Goal: Contribute content: Contribute content

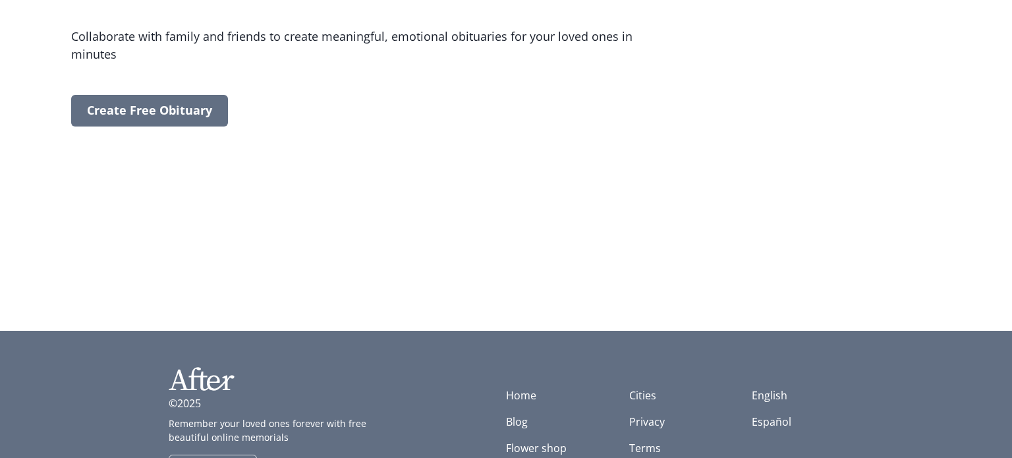
scroll to position [619, 0]
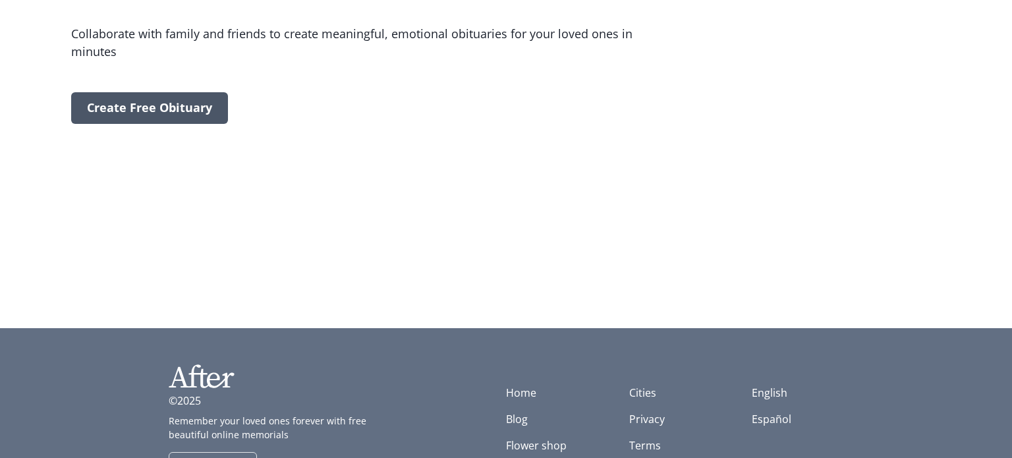
click at [173, 107] on link "Create Free Obituary" at bounding box center [149, 108] width 157 height 32
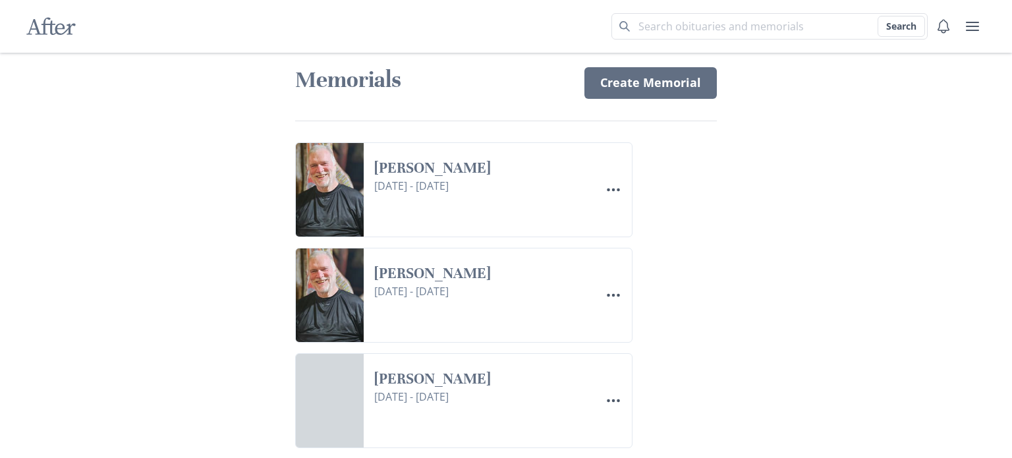
scroll to position [11, 0]
click at [448, 171] on link "[PERSON_NAME]" at bounding box center [481, 168] width 215 height 19
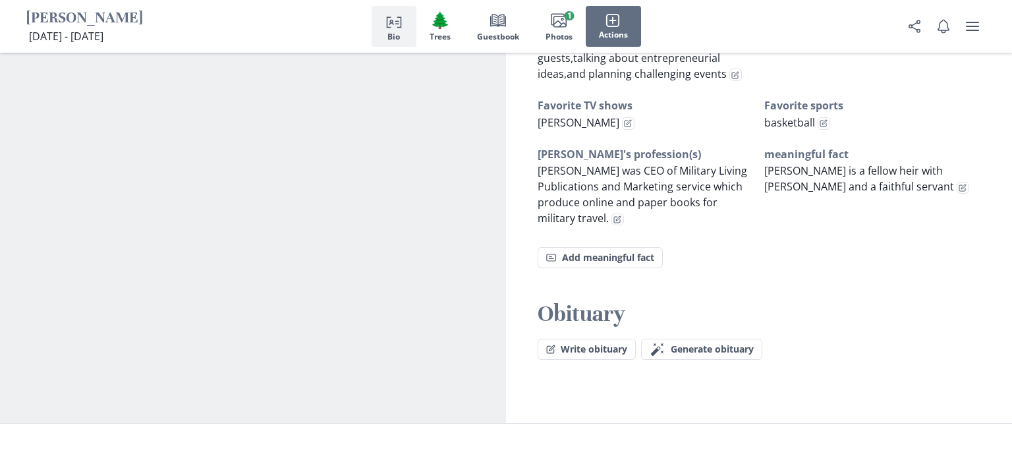
scroll to position [1062, 0]
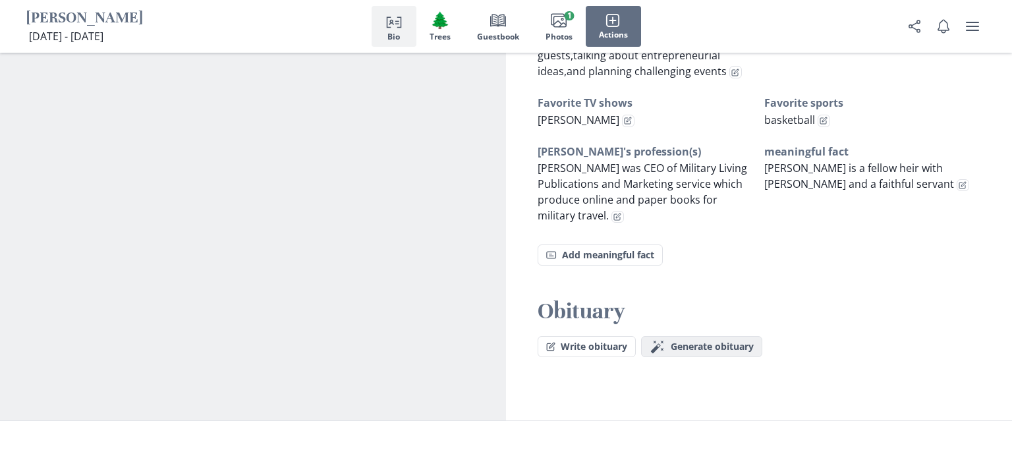
click at [693, 341] on span "Generate obituary" at bounding box center [712, 346] width 83 height 11
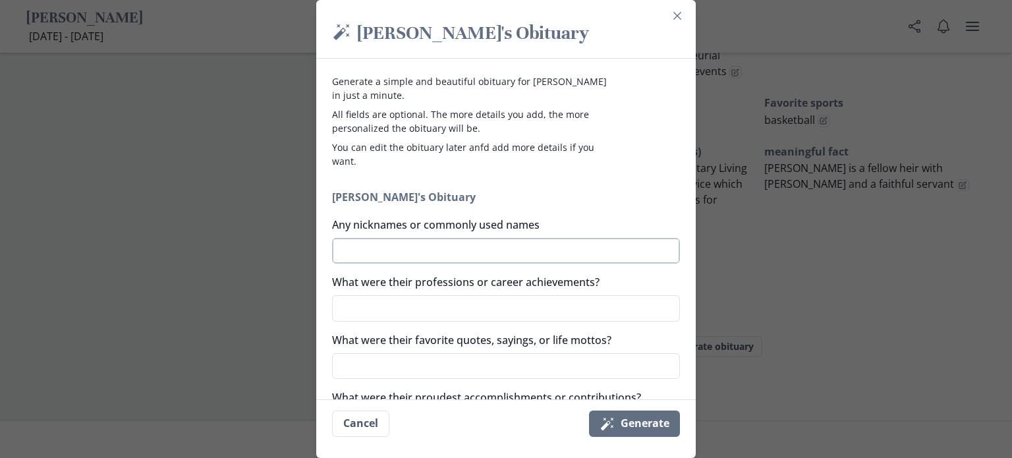
click at [581, 248] on textarea "Any nicknames or commonly used names" at bounding box center [506, 251] width 348 height 26
type textarea "R"
type textarea "x"
type textarea "Ro"
type textarea "x"
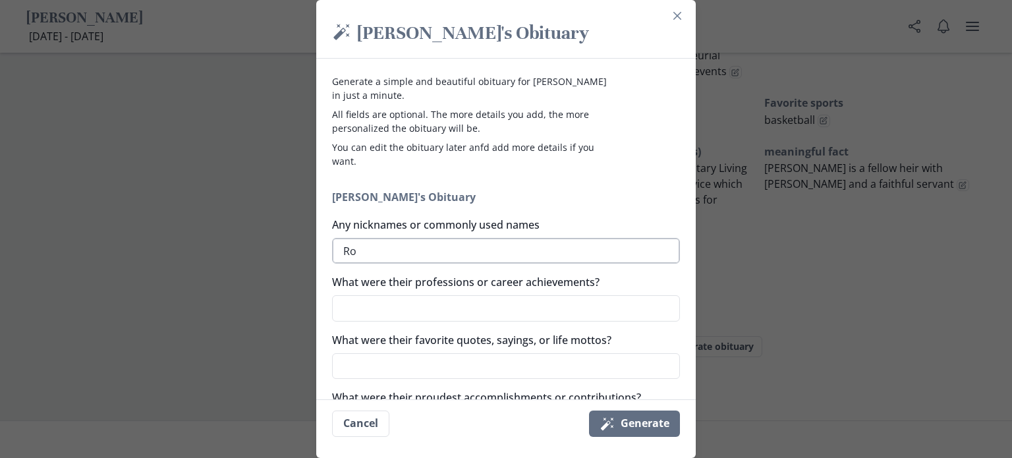
type textarea "[PERSON_NAME]"
type textarea "x"
type textarea "[PERSON_NAME]"
type textarea "x"
click at [465, 311] on textarea "What were their professions or career achievements?" at bounding box center [506, 308] width 348 height 26
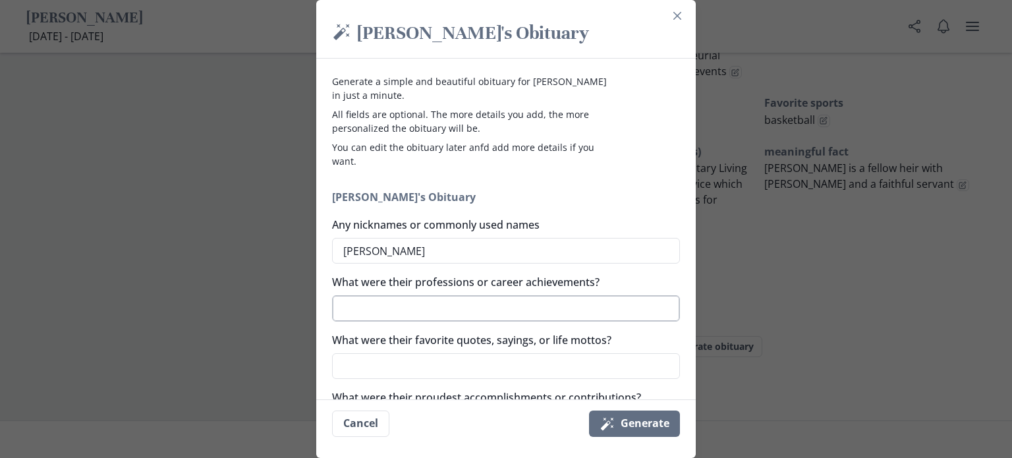
type textarea "C"
type textarea "x"
type textarea "CE"
type textarea "x"
type textarea "CEO"
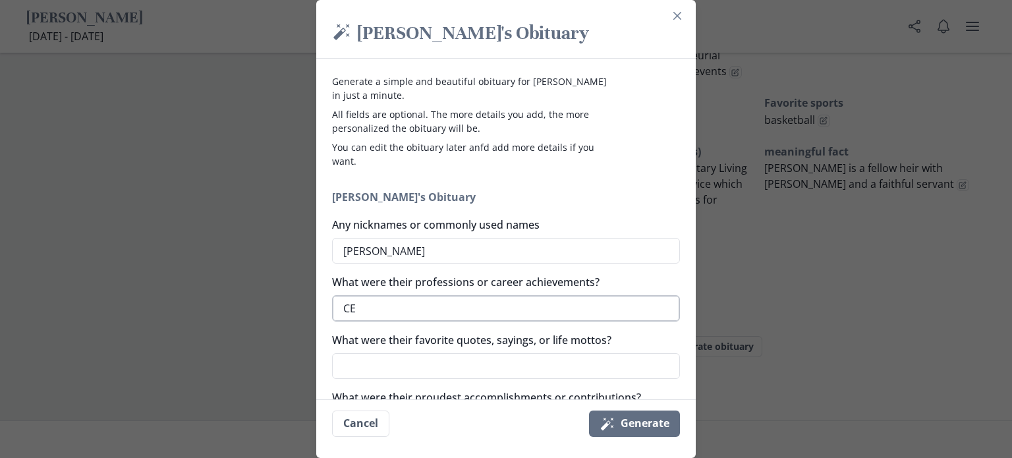
type textarea "x"
type textarea "CEO"
type textarea "x"
type textarea "CEO o"
type textarea "x"
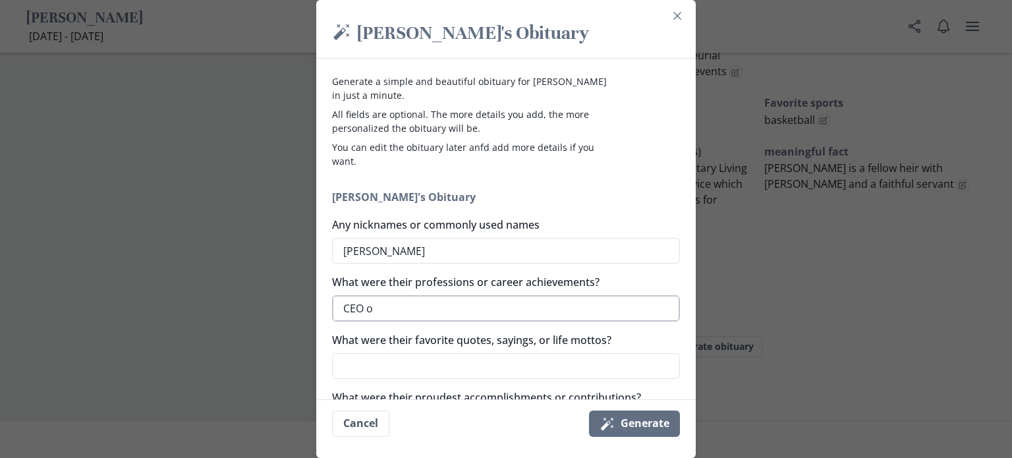
type textarea "CEO of"
type textarea "x"
type textarea "CEO of"
type textarea "x"
type textarea "CEO of m"
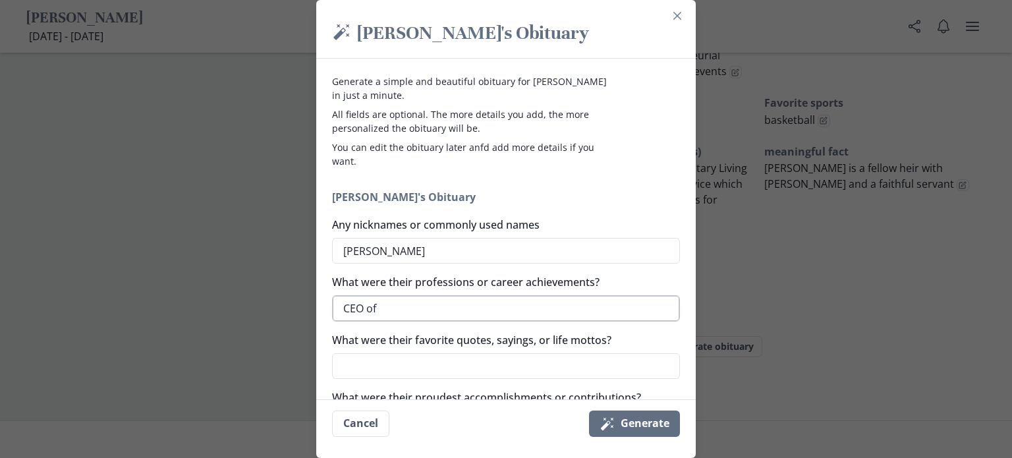
type textarea "x"
type textarea "CEO of mi"
type textarea "x"
type textarea "CEO of mil"
type textarea "x"
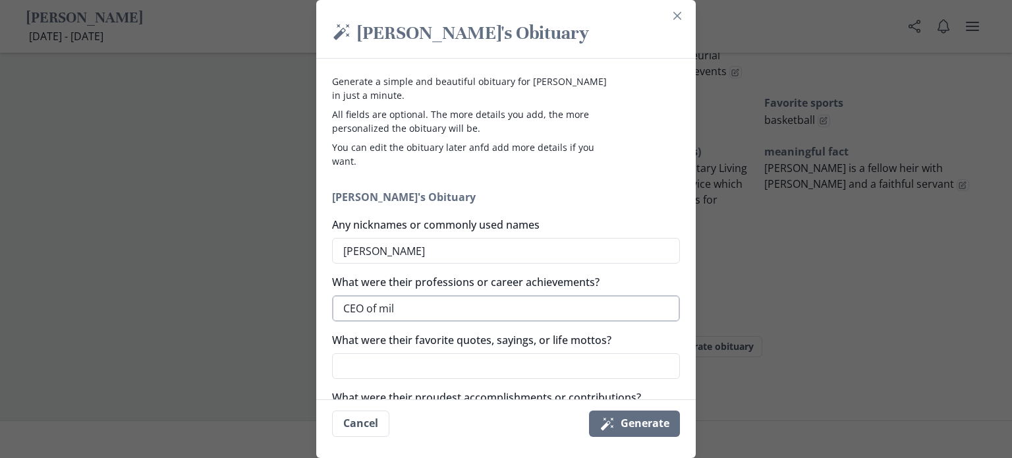
type textarea "CEO of [MEDICAL_DATA]"
type textarea "x"
type textarea "CEO of milit"
type textarea "x"
type textarea "CEO of milita"
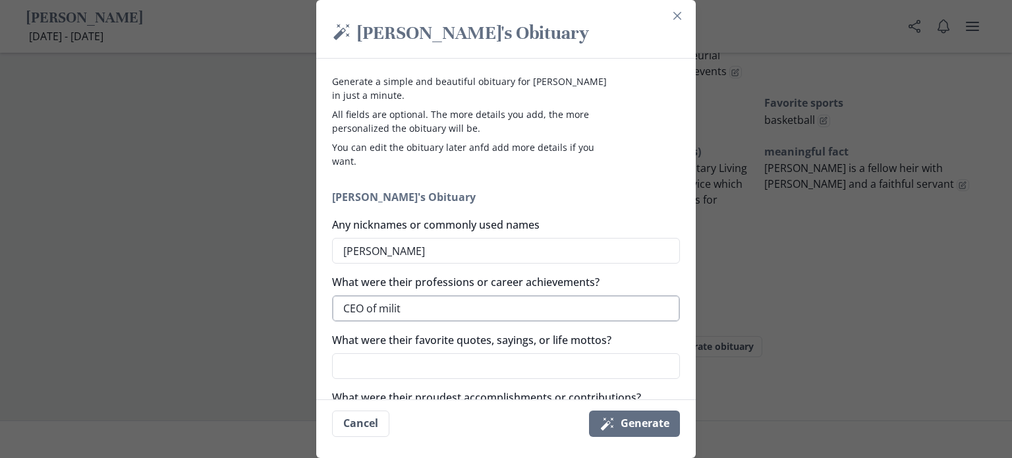
type textarea "x"
type textarea "CEO of militar"
type textarea "x"
type textarea "CEO of military"
type textarea "x"
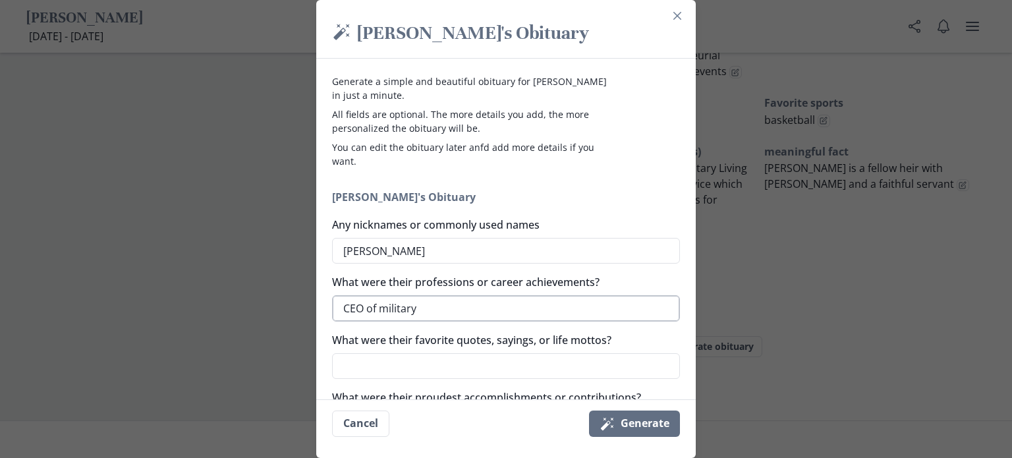
type textarea "CEO of militaryl"
type textarea "x"
type textarea "CEO of militaryli"
type textarea "x"
type textarea "CEO of militaryliv"
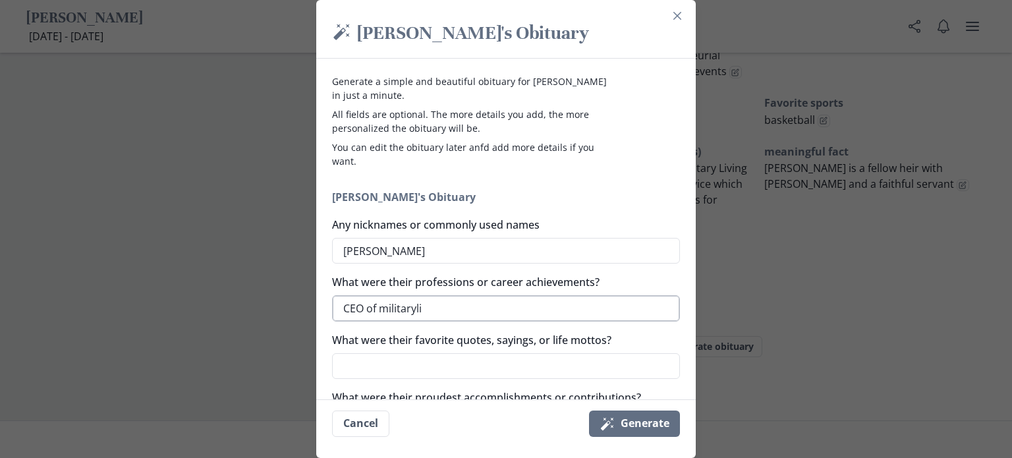
type textarea "x"
type textarea "CEO of militarylivn"
type textarea "x"
type textarea "CEO of militaryliv"
type textarea "x"
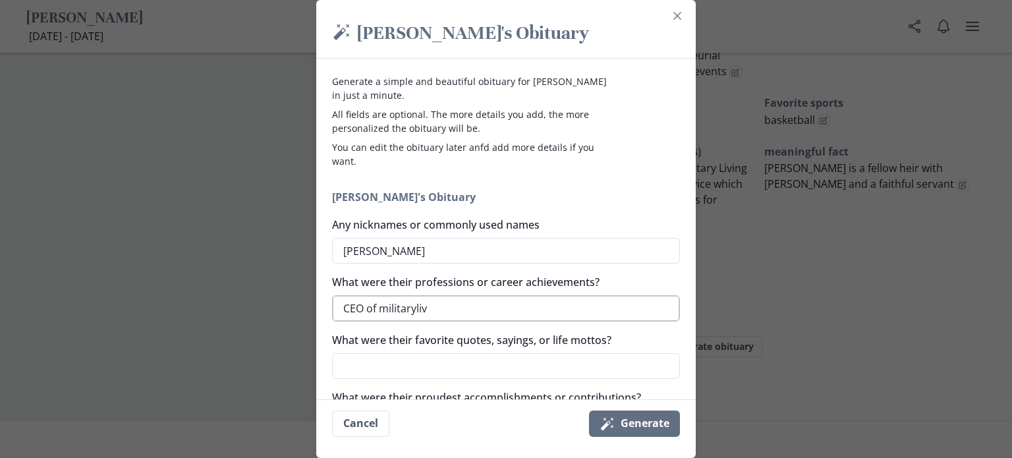
type textarea "CEO of militaryli"
type textarea "x"
type textarea "CEO of militaryl"
type textarea "x"
type textarea "CEO of military"
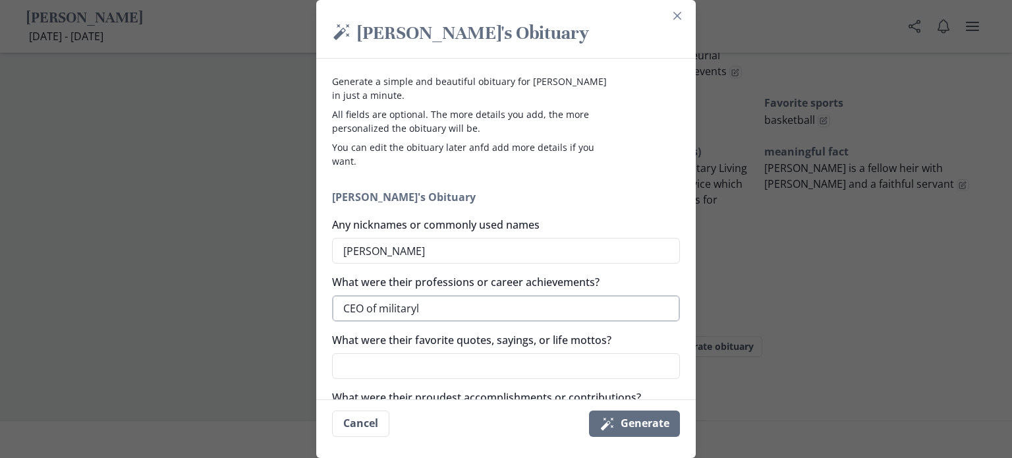
type textarea "x"
type textarea "CEO of military"
type textarea "x"
type textarea "CEO of military l"
type textarea "x"
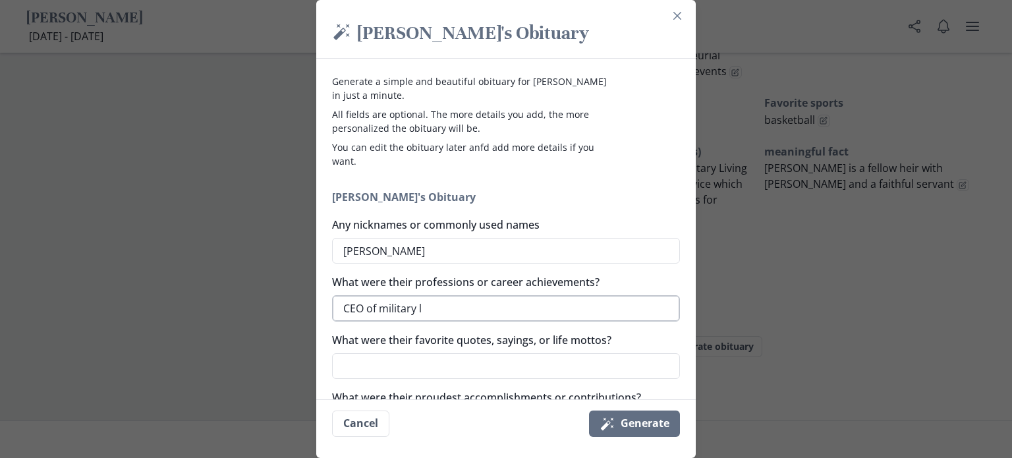
type textarea "CEO of military li"
type textarea "x"
type textarea "CEO of military liv"
type textarea "x"
type textarea "CEO of military livi"
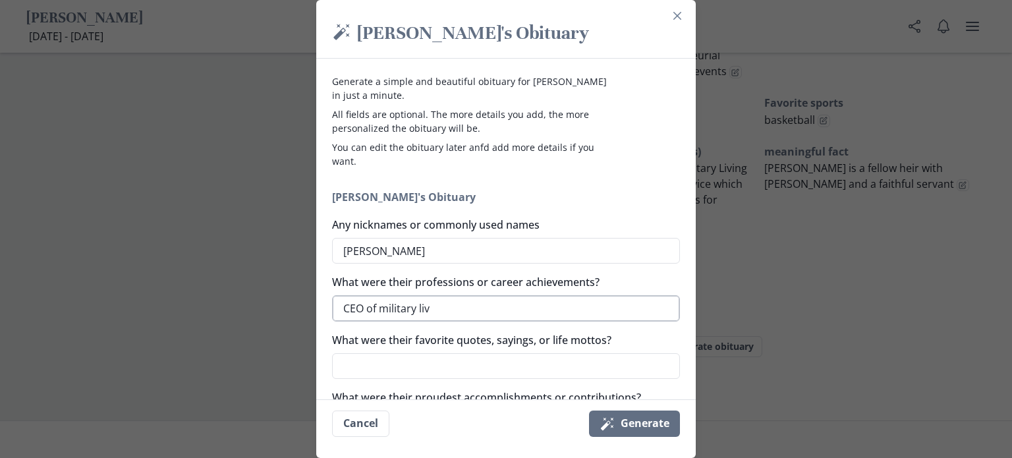
type textarea "x"
type textarea "CEO of military livin"
type textarea "x"
type textarea "CEO of military living"
type textarea "x"
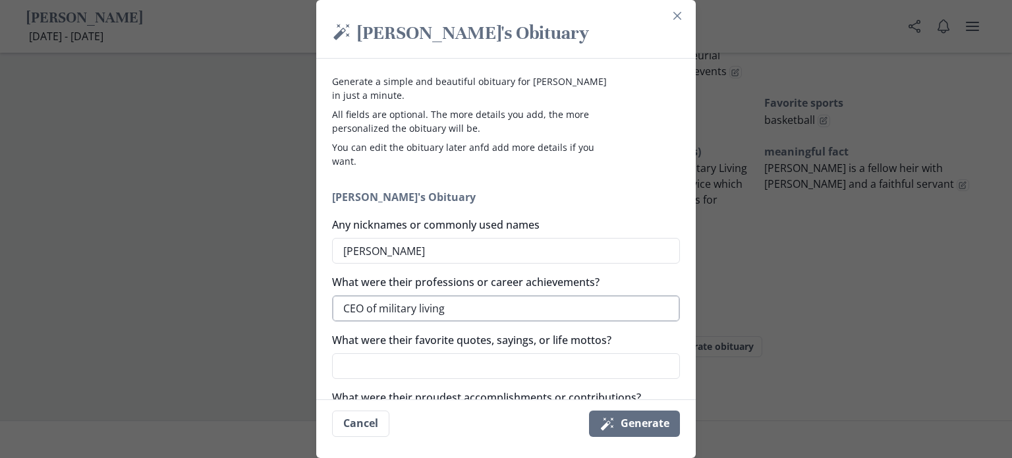
type textarea "CEO of military livin"
type textarea "x"
type textarea "CEO of military livi"
type textarea "x"
type textarea "CEO of military liv"
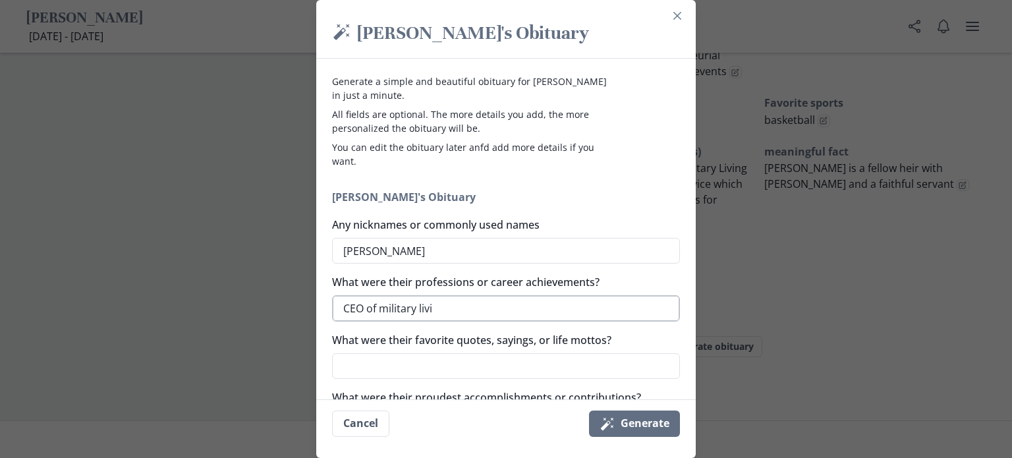
type textarea "x"
type textarea "CEO of military li"
type textarea "x"
type textarea "CEO of military l"
type textarea "x"
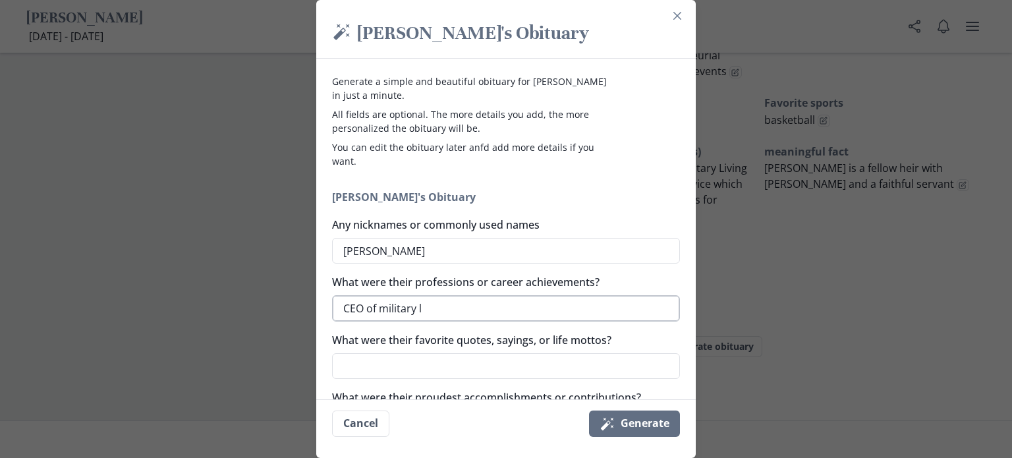
type textarea "CEO of military"
type textarea "x"
type textarea "CEO of military L"
type textarea "x"
type textarea "CEO of military Li"
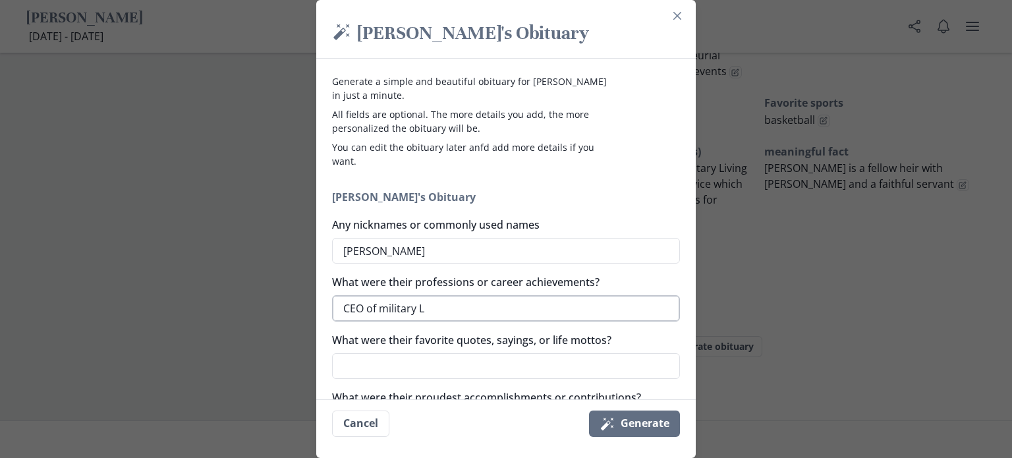
type textarea "x"
type textarea "CEO of military Liv"
type textarea "x"
type textarea "CEO of military Livi"
type textarea "x"
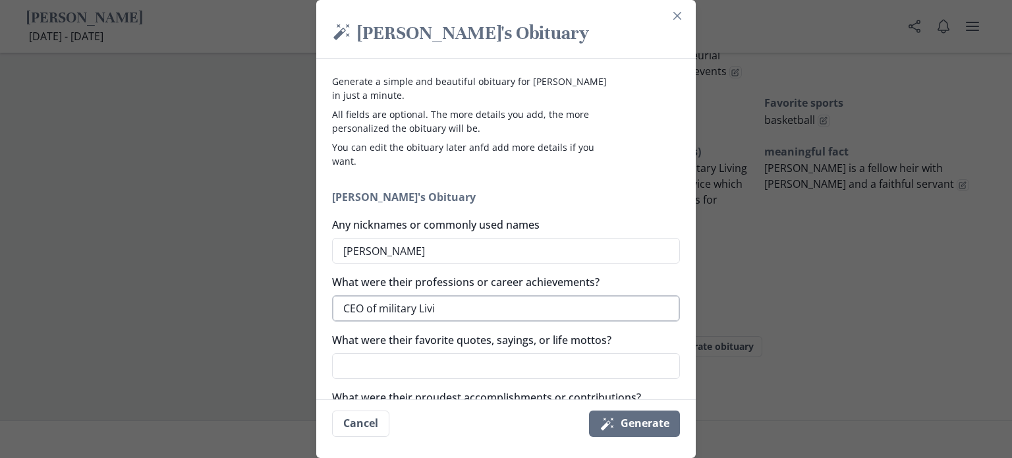
type textarea "CEO of military Livin"
type textarea "x"
type textarea "CEO of military Living"
type textarea "x"
type textarea "CEO of military Living"
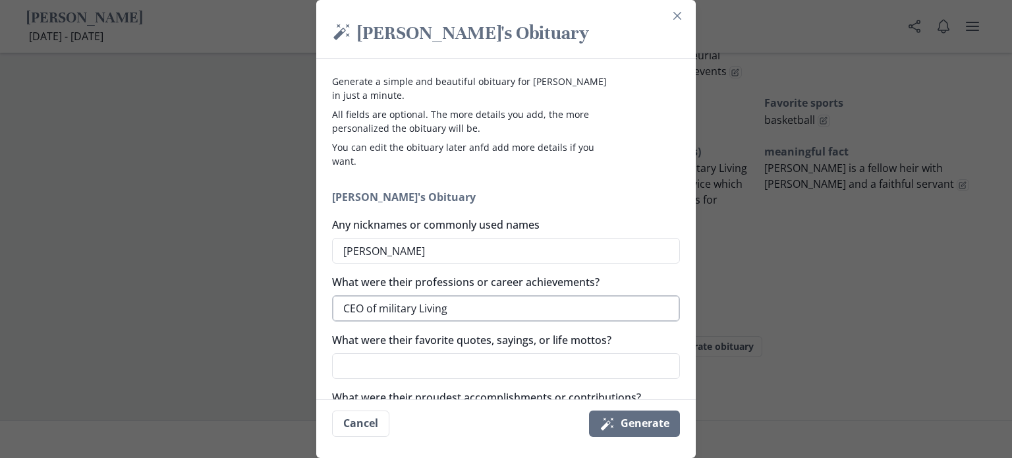
type textarea "x"
type textarea "CEO of military Living P"
type textarea "x"
type textarea "CEO of military Living Pu"
type textarea "x"
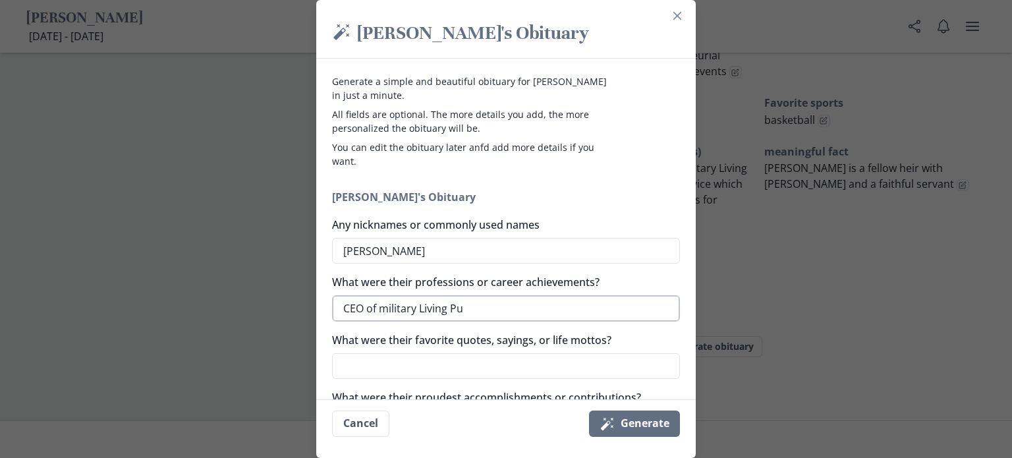
type textarea "CEO of military Living Pub"
type textarea "x"
type textarea "CEO of military Living Publ"
type textarea "x"
type textarea "CEO of military Living Publi"
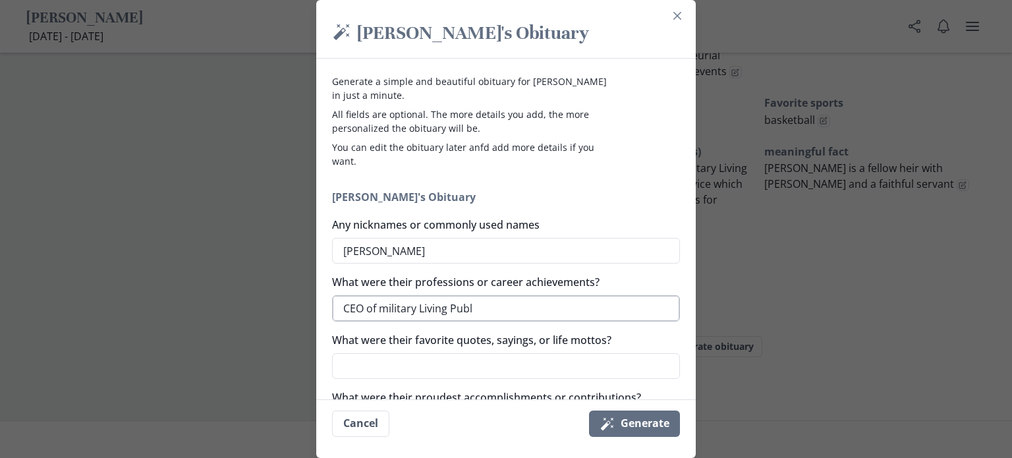
type textarea "x"
type textarea "CEO of military Living Public"
type textarea "x"
type textarea "CEO of military Living Publica"
type textarea "x"
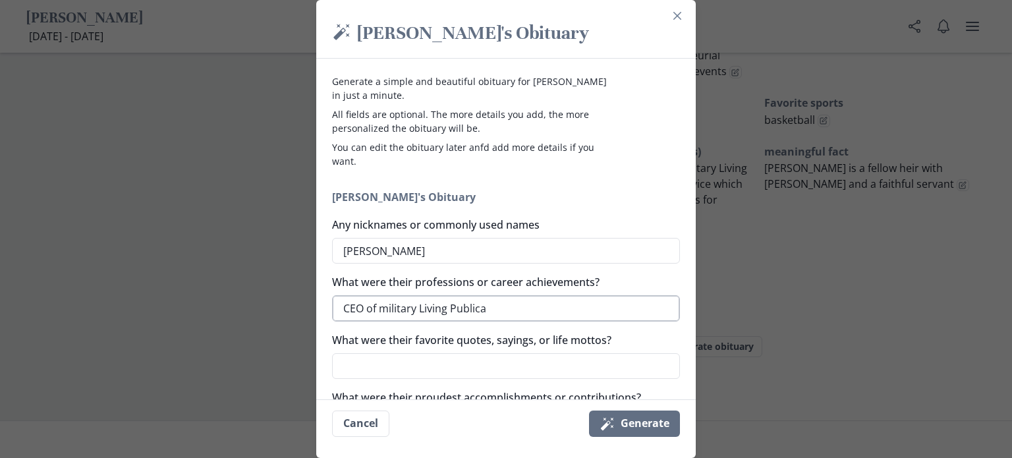
type textarea "CEO of military Living Publicat"
type textarea "x"
type textarea "CEO of military Living Publicati"
type textarea "x"
type textarea "CEO of military Living Publicatio"
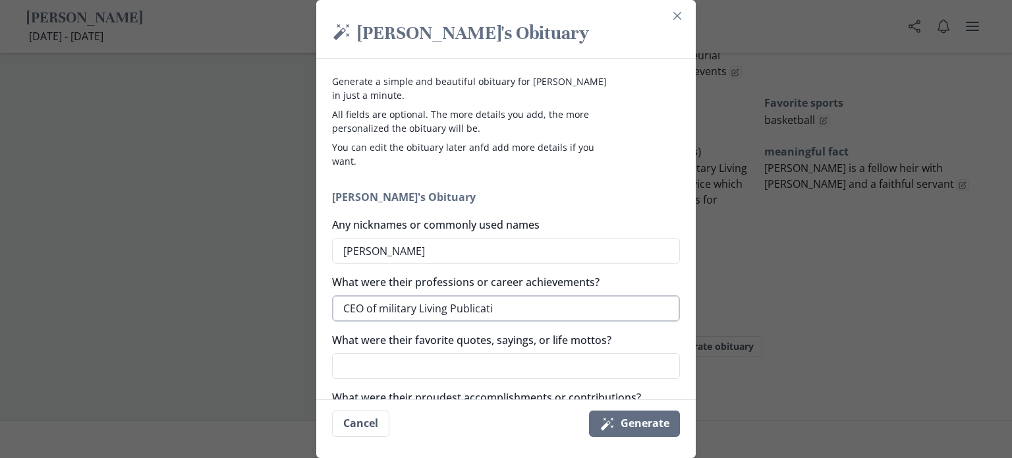
type textarea "x"
type textarea "CEO of military Living Publication"
type textarea "x"
type textarea "CEO of military Living Publications"
type textarea "x"
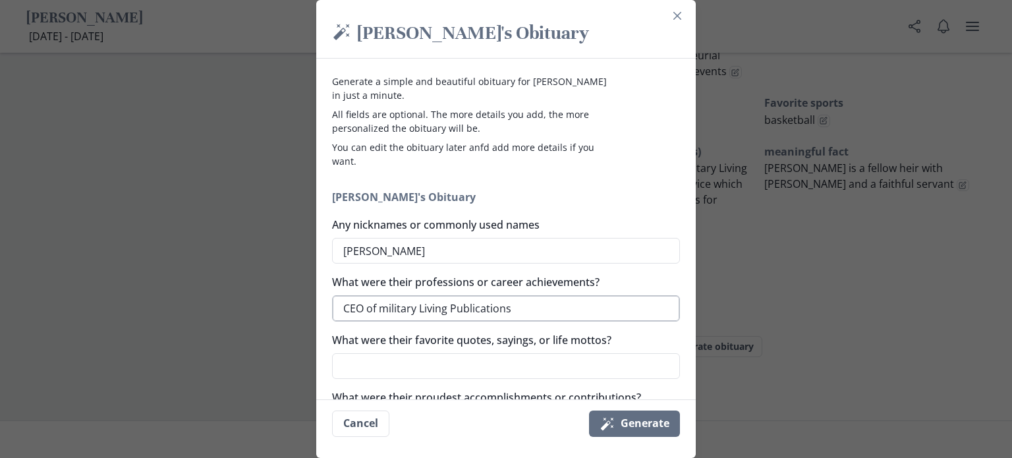
type textarea "CEO of military Living Publications,"
type textarea "x"
type textarea "CEO of military Living Publications,"
type textarea "x"
type textarea "CEO of military Living Publications, M"
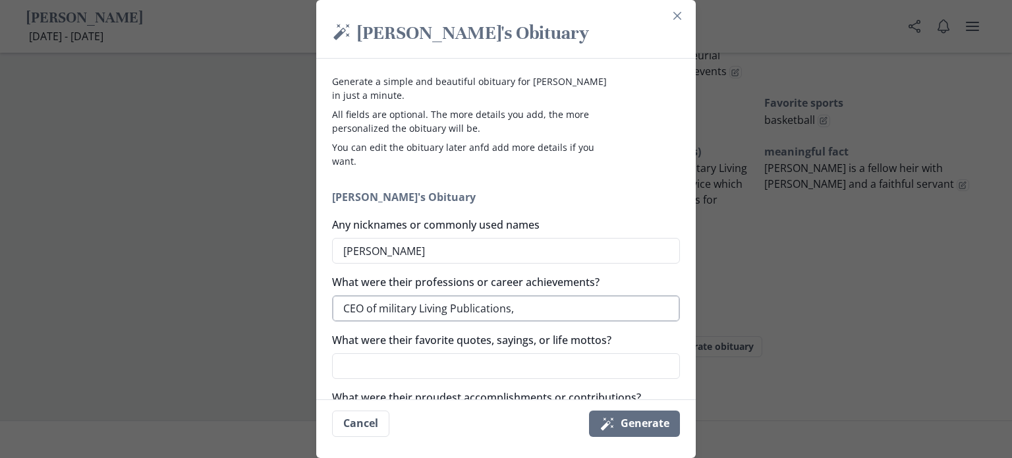
type textarea "x"
type textarea "CEO of military Living Publications, MB"
type textarea "x"
type textarea "CEO of military Living Publications, MBA"
type textarea "x"
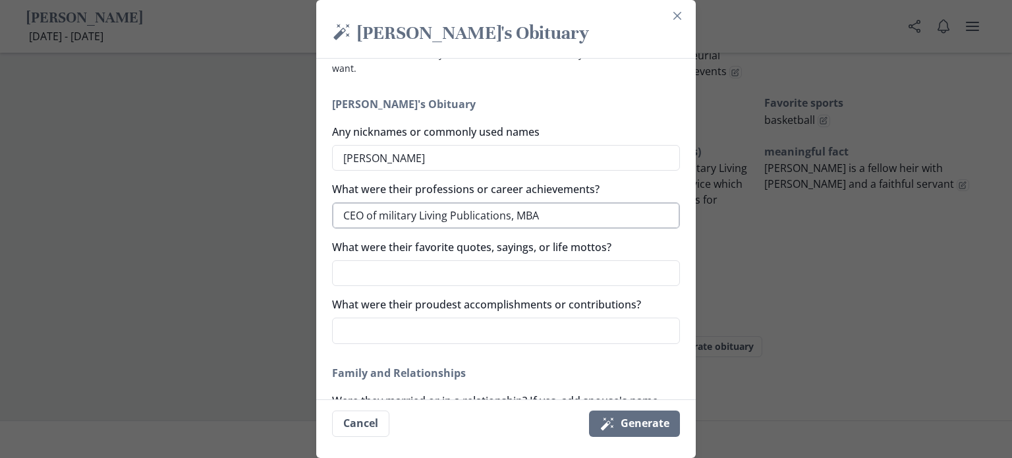
scroll to position [96, 0]
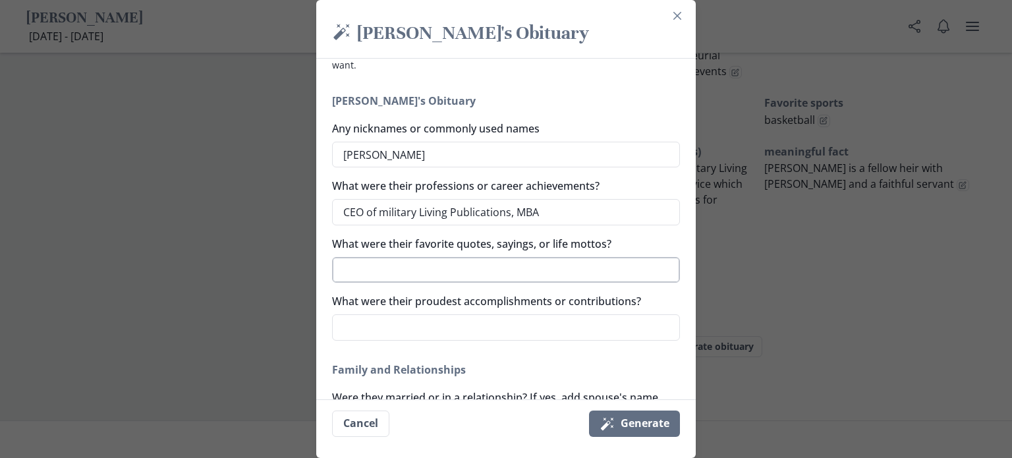
type textarea "CEO of military Living Publications, MBA"
type textarea "x"
click at [394, 269] on textarea "What were their favorite quotes, sayings, or life mottos?" at bounding box center [506, 270] width 348 height 26
type textarea "J"
type textarea "x"
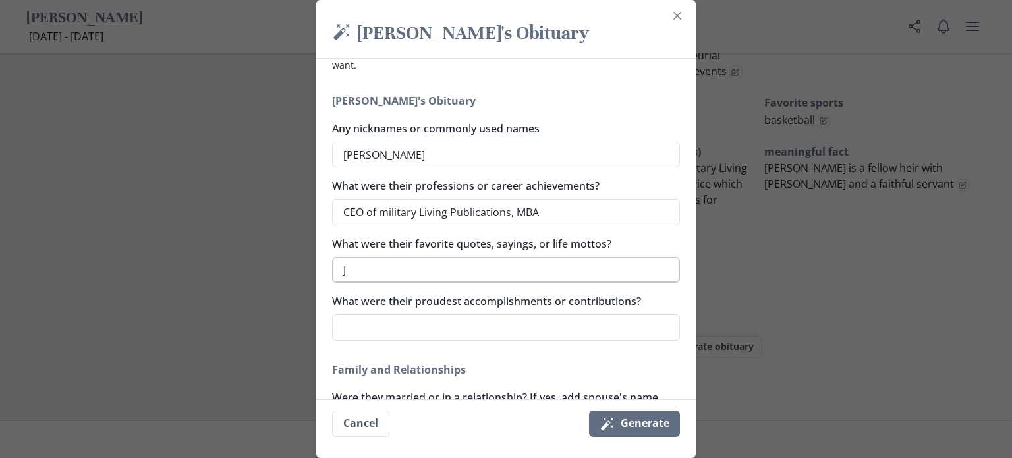
type textarea "Ju"
type textarea "x"
type textarea "[DEMOGRAPHIC_DATA]"
type textarea "x"
type textarea "Just"
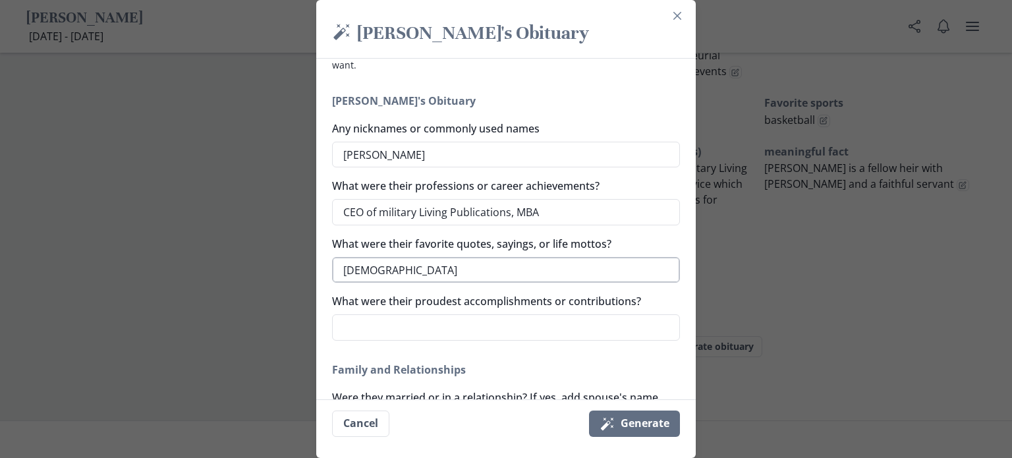
type textarea "x"
type textarea "Just"
type textarea "x"
type textarea "Just g"
type textarea "x"
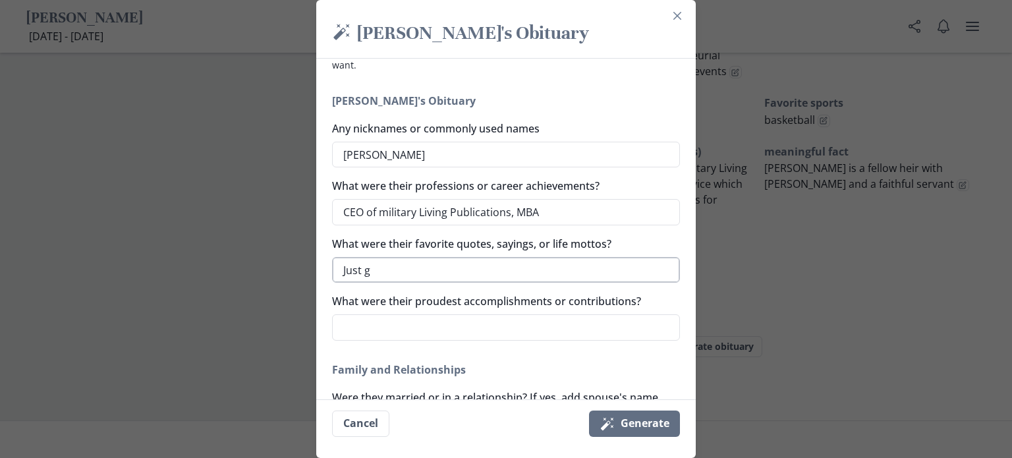
type textarea "Just ge"
type textarea "x"
type textarea "Just get"
type textarea "x"
type textarea "Just get"
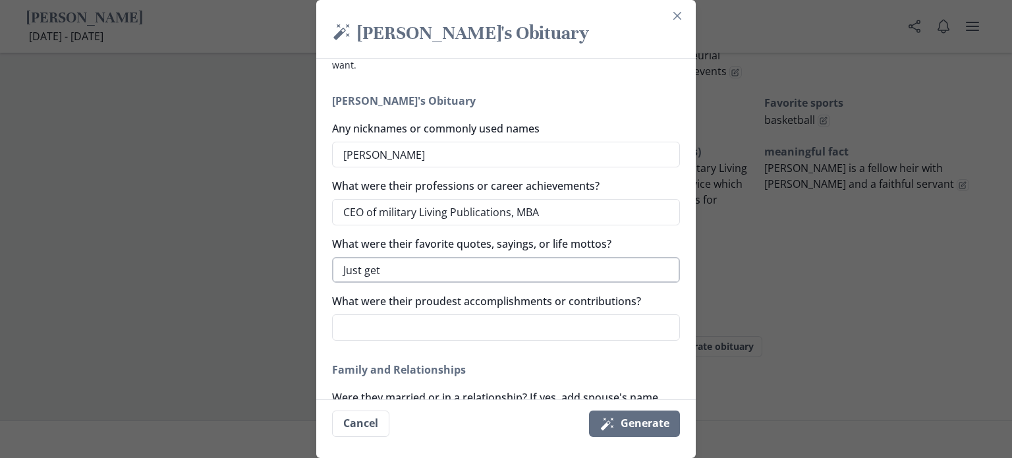
type textarea "x"
type textarea "Just get i"
type textarea "x"
type textarea "Just get it"
type textarea "x"
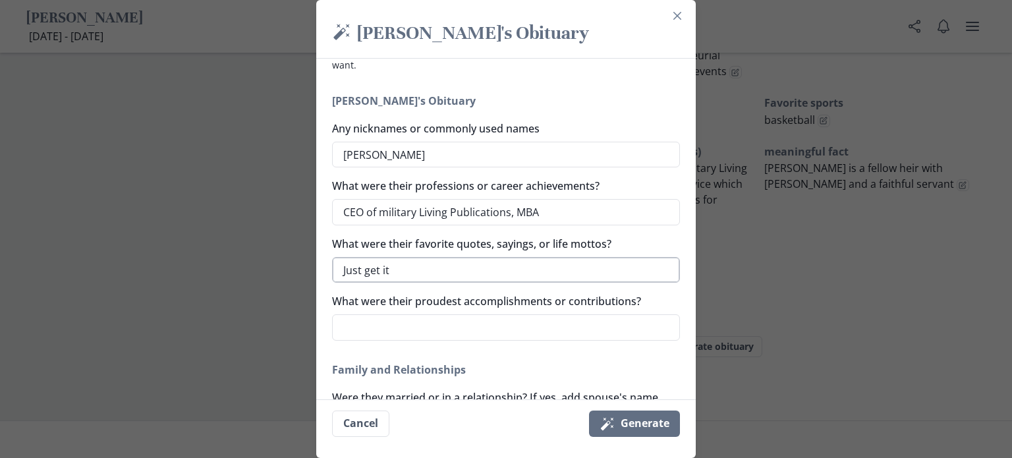
type textarea "Just get it"
type textarea "x"
type textarea "Just get it d"
type textarea "x"
type textarea "Just get it do"
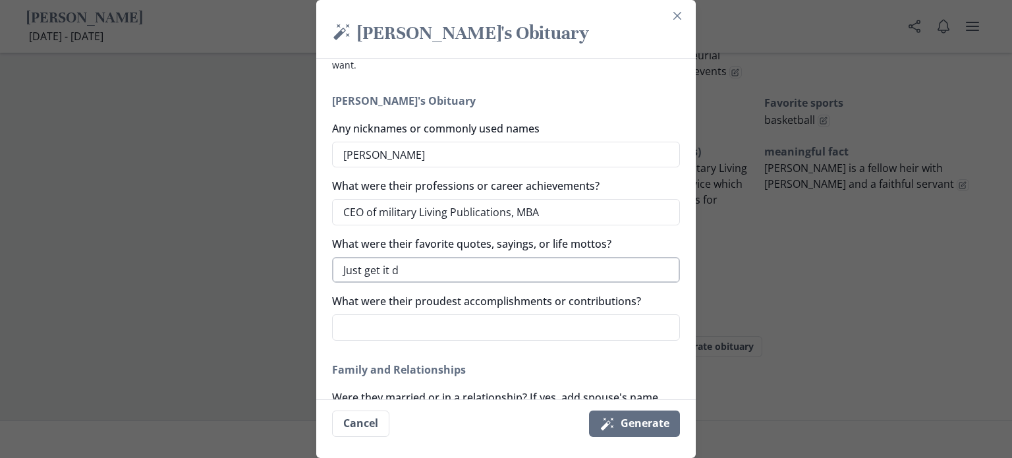
type textarea "x"
type textarea "Just get it don"
type textarea "x"
type textarea "Just get it done"
type textarea "x"
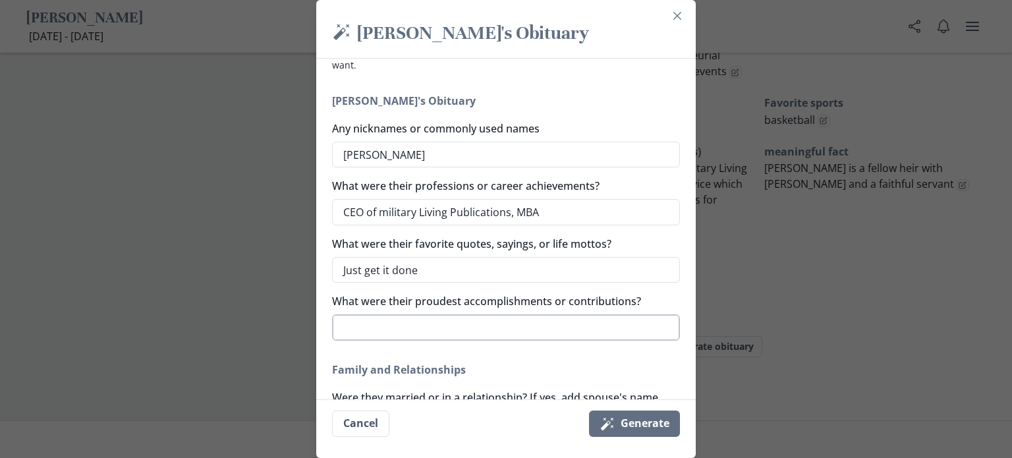
type textarea "Just get it done"
type textarea "x"
click at [364, 327] on textarea "What were their proudest accomplishments or contributions?" at bounding box center [506, 327] width 348 height 26
type textarea "p"
type textarea "x"
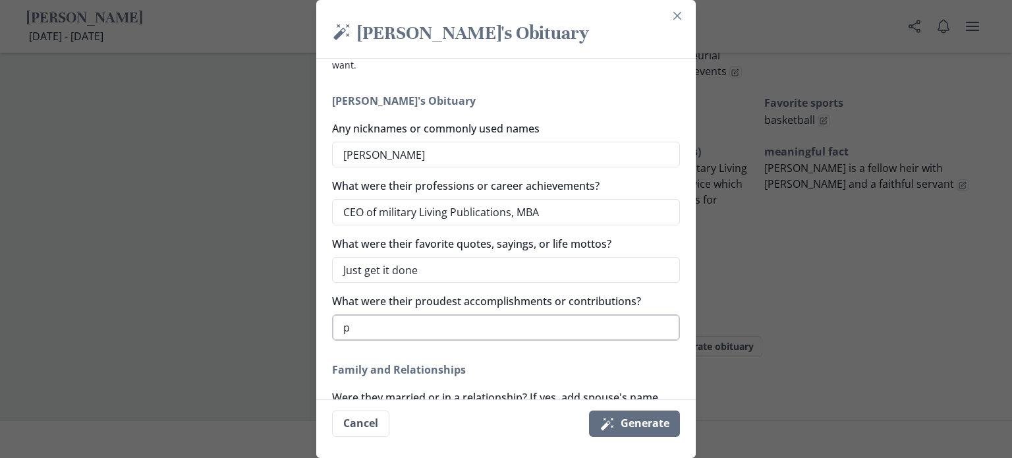
type textarea "pa"
type textarea "x"
type textarea "par"
type textarea "x"
type textarea "pare"
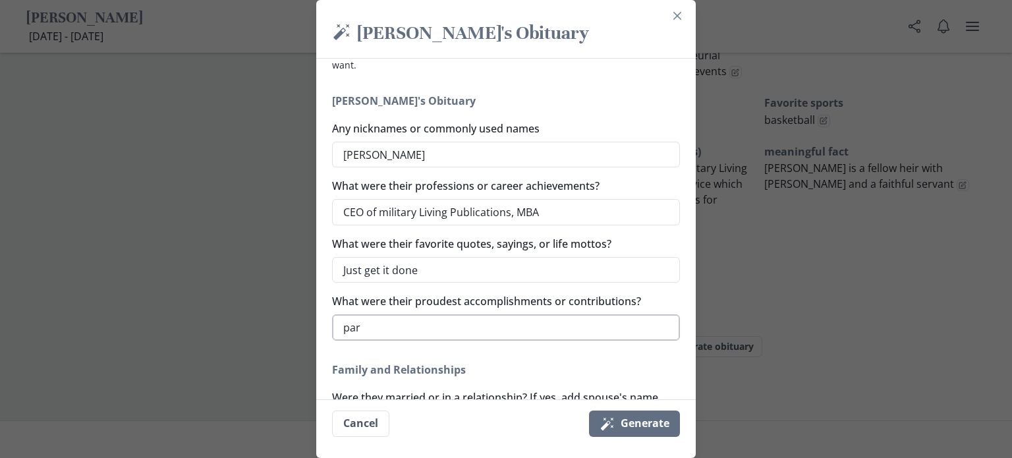
type textarea "x"
type textarea "paren"
type textarea "x"
type textarea "parent"
type textarea "x"
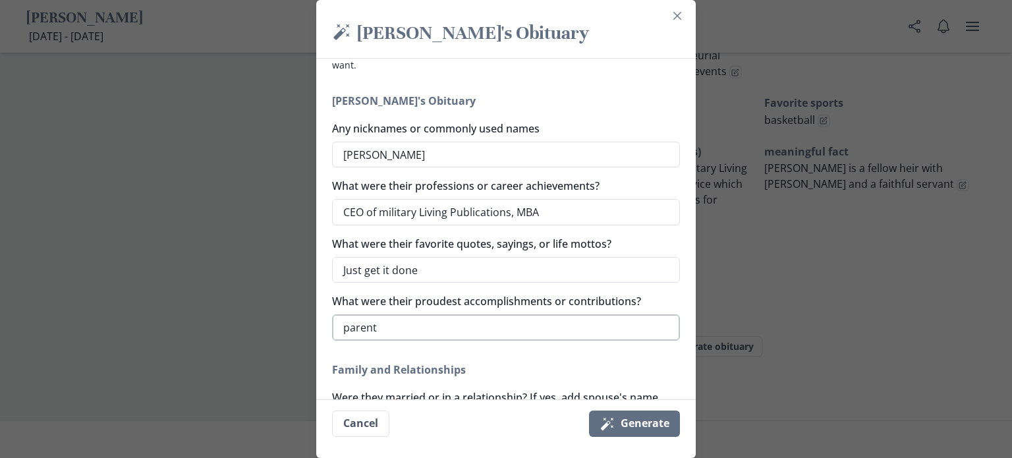
type textarea "parenti"
type textarea "x"
type textarea "parentin"
type textarea "x"
type textarea "parenting"
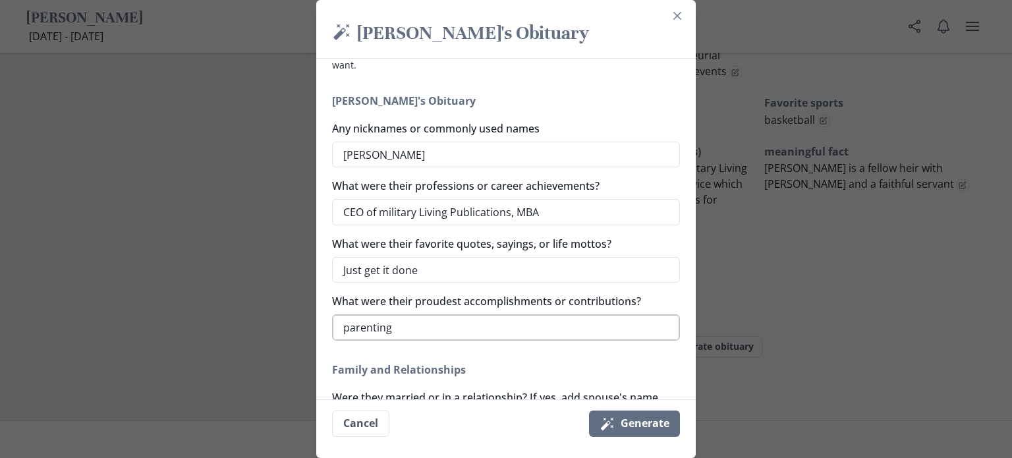
type textarea "x"
type textarea "parenting"
type textarea "x"
type textarea "parenting a"
type textarea "x"
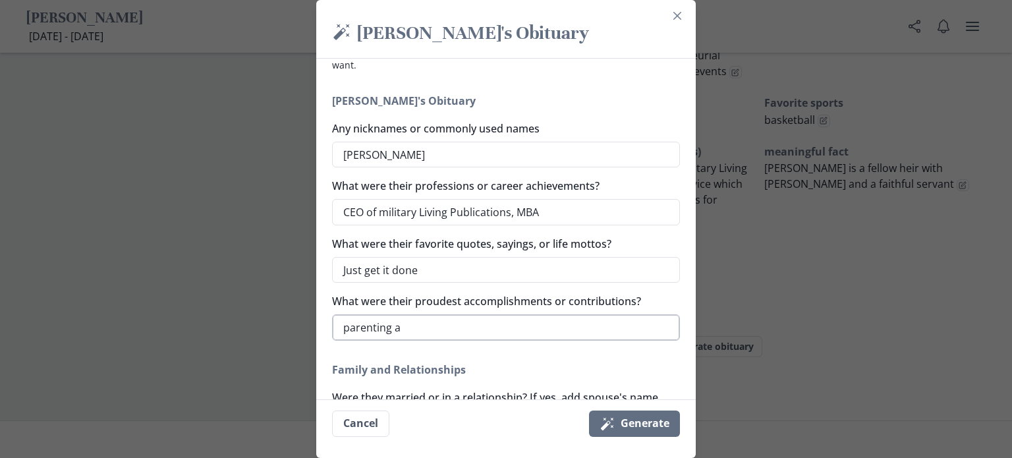
type textarea "parenting an"
type textarea "x"
type textarea "parenting and"
type textarea "x"
type textarea "parenting and"
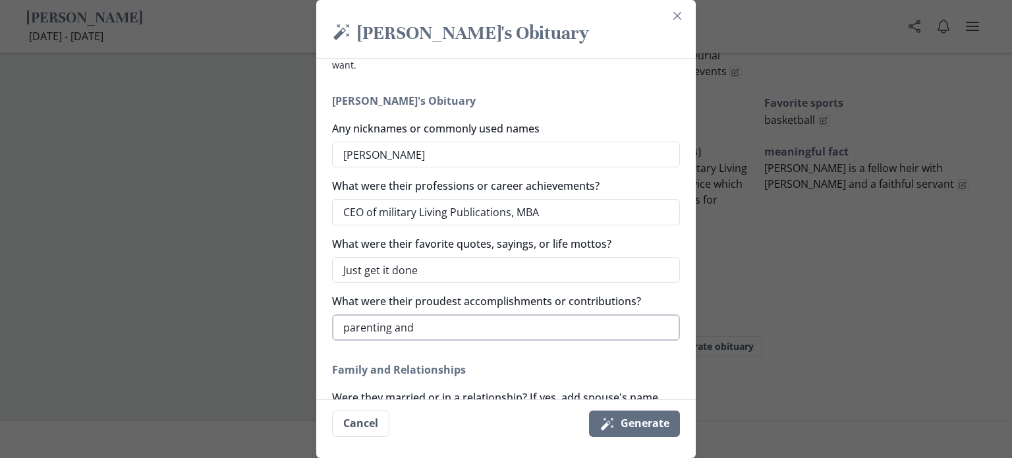
type textarea "x"
type textarea "parenting and c"
type textarea "x"
type textarea "parenting and co"
type textarea "x"
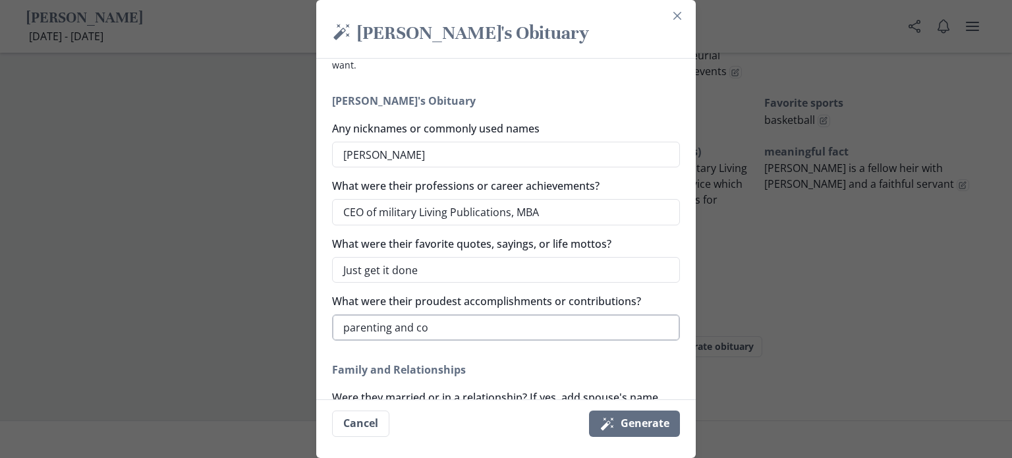
type textarea "parenting and con"
type textarea "x"
type textarea "parenting and conv"
type textarea "x"
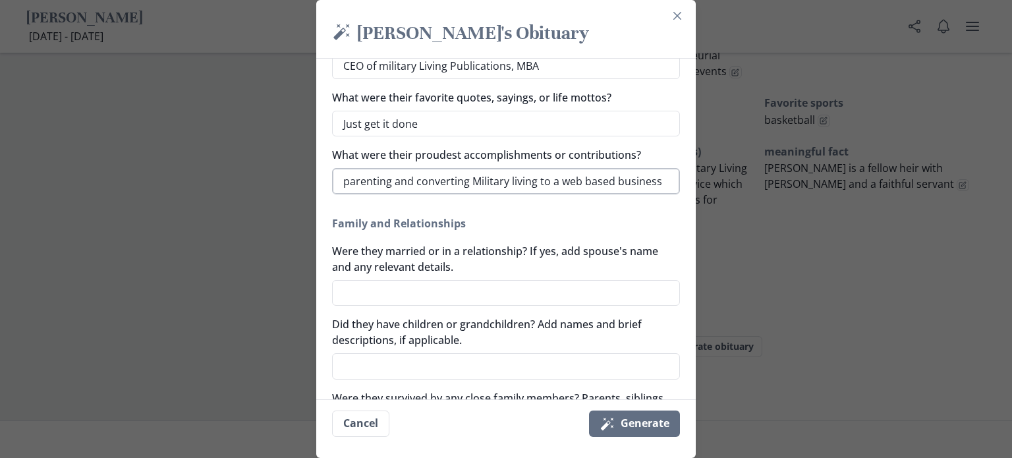
scroll to position [243, 0]
click at [409, 287] on textarea "Were they married or in a relationship? If yes, add spouse's name and any relev…" at bounding box center [506, 292] width 348 height 26
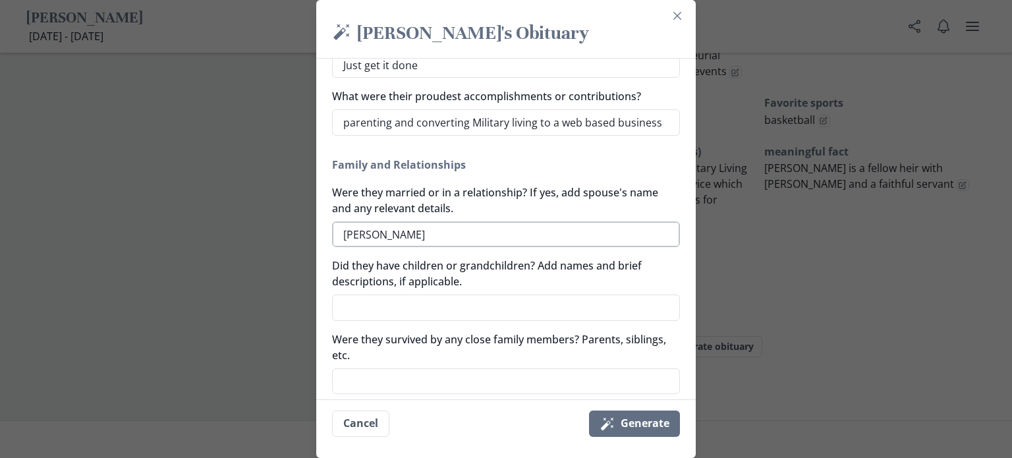
scroll to position [314, 0]
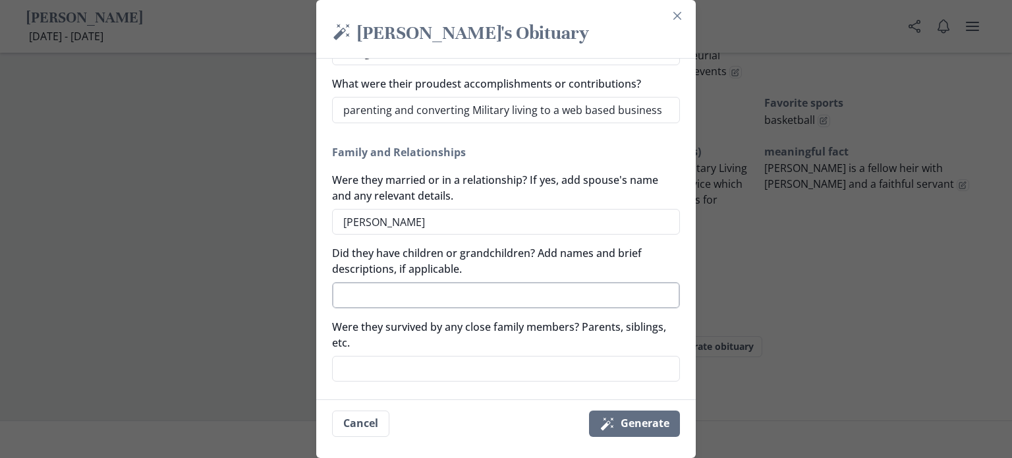
click at [385, 298] on textarea "Did they have children or grandchildren? Add names and brief descriptions, if a…" at bounding box center [506, 295] width 348 height 26
click at [337, 293] on textarea "[PERSON_NAME]," at bounding box center [506, 295] width 348 height 26
click at [468, 295] on textarea "children:[PERSON_NAME]," at bounding box center [506, 295] width 348 height 26
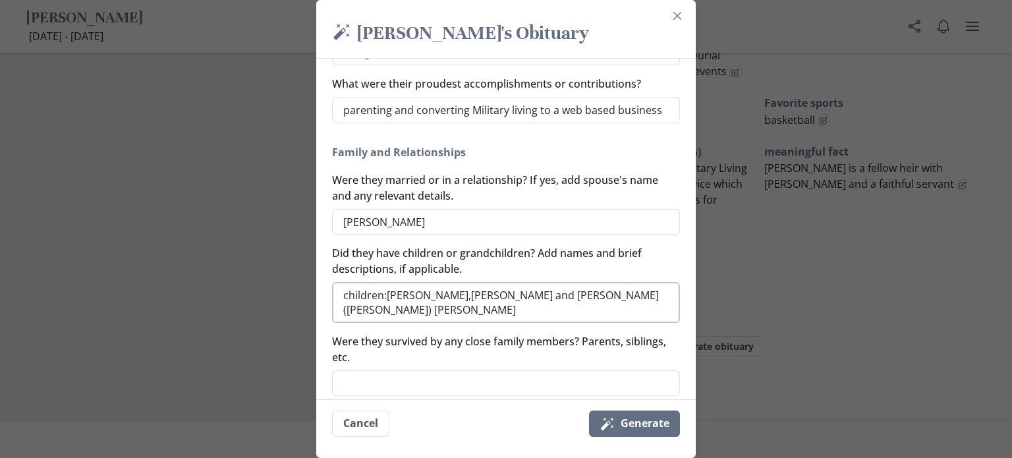
click at [350, 308] on textarea "children:[PERSON_NAME],[PERSON_NAME] and [PERSON_NAME]([PERSON_NAME]) [PERSON_N…" at bounding box center [506, 302] width 348 height 41
click at [348, 310] on textarea "children:[PERSON_NAME],[PERSON_NAME] and [PERSON_NAME]([PERSON_NAME]) crCawford" at bounding box center [506, 302] width 348 height 41
click at [364, 308] on textarea "children:[PERSON_NAME],[PERSON_NAME] and [PERSON_NAME]([PERSON_NAME]) crrCawford" at bounding box center [506, 302] width 348 height 41
click at [356, 308] on textarea "children:[PERSON_NAME],[PERSON_NAME] and [PERSON_NAME]([PERSON_NAME]) crrCrawfo…" at bounding box center [506, 302] width 348 height 41
click at [416, 293] on textarea "children:[PERSON_NAME],[PERSON_NAME] and [PERSON_NAME]([PERSON_NAME]) [PERSON_N…" at bounding box center [506, 302] width 348 height 41
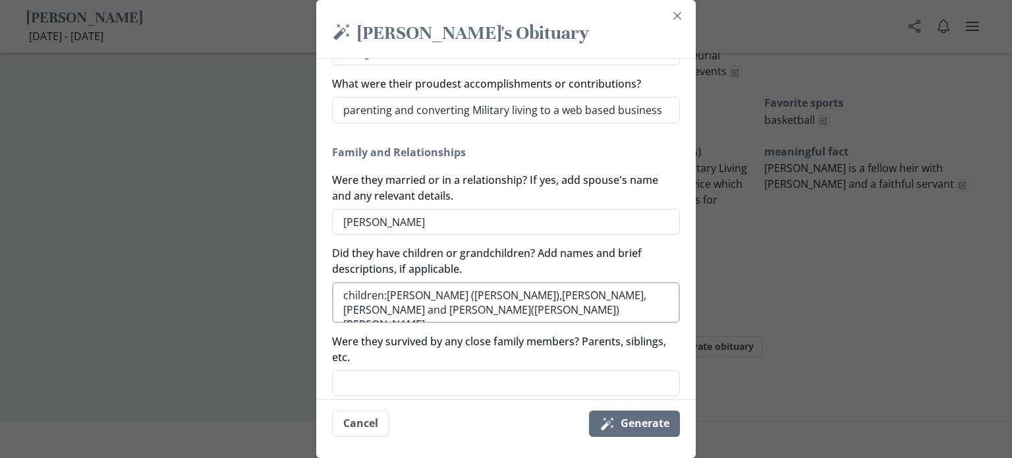
click at [466, 310] on textarea "children:[PERSON_NAME] ([PERSON_NAME]),[PERSON_NAME],[PERSON_NAME] and [PERSON_…" at bounding box center [506, 302] width 348 height 41
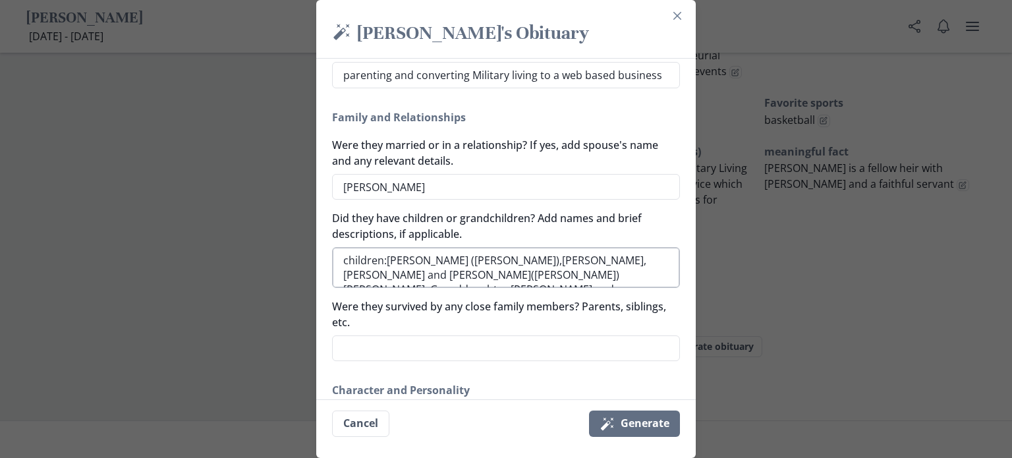
scroll to position [353, 0]
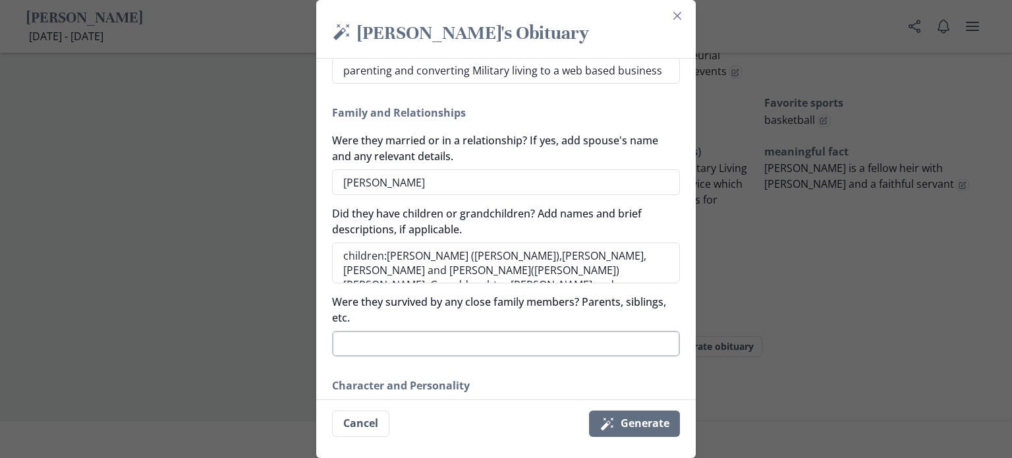
click at [362, 343] on textarea "Were they survived by any close family members? Parents, siblings, etc." at bounding box center [506, 344] width 348 height 26
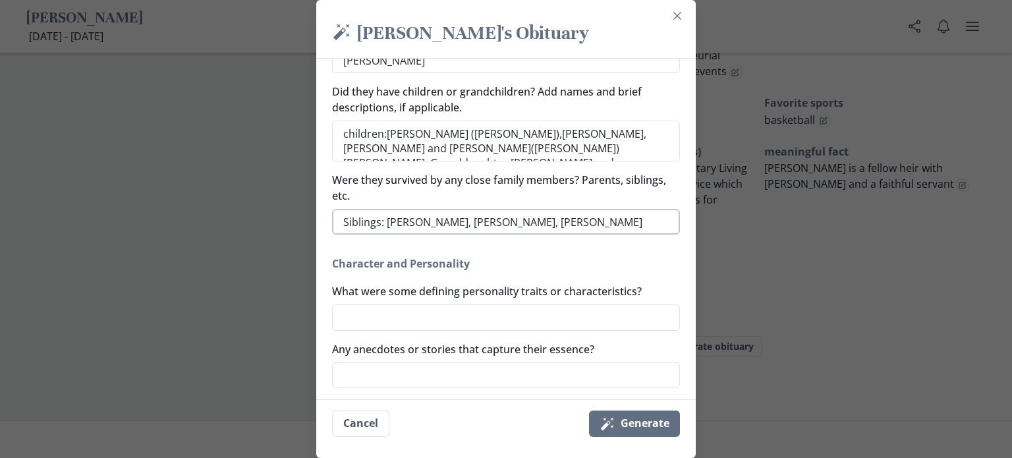
scroll to position [476, 0]
click at [344, 317] on textarea "What were some defining personality traits or characteristics?" at bounding box center [506, 316] width 348 height 26
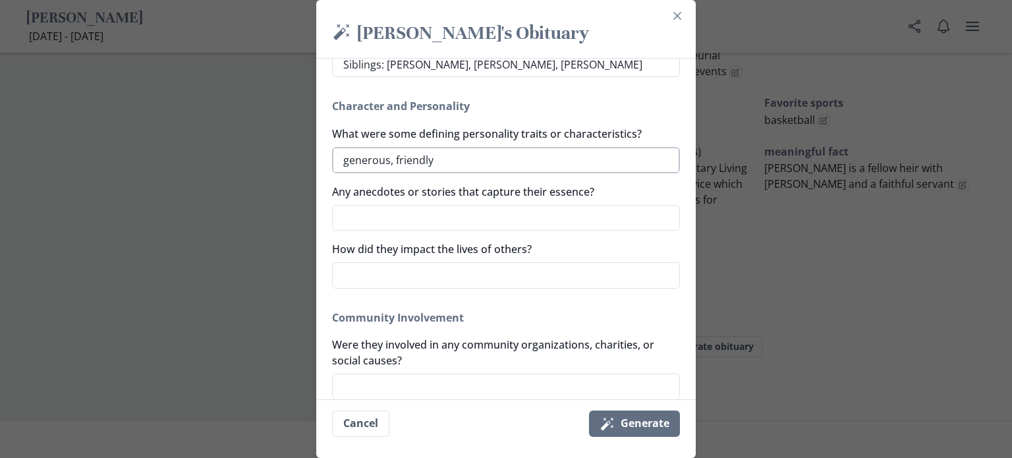
scroll to position [633, 0]
click at [343, 218] on textarea "Any anecdotes or stories that capture their essence?" at bounding box center [506, 217] width 348 height 26
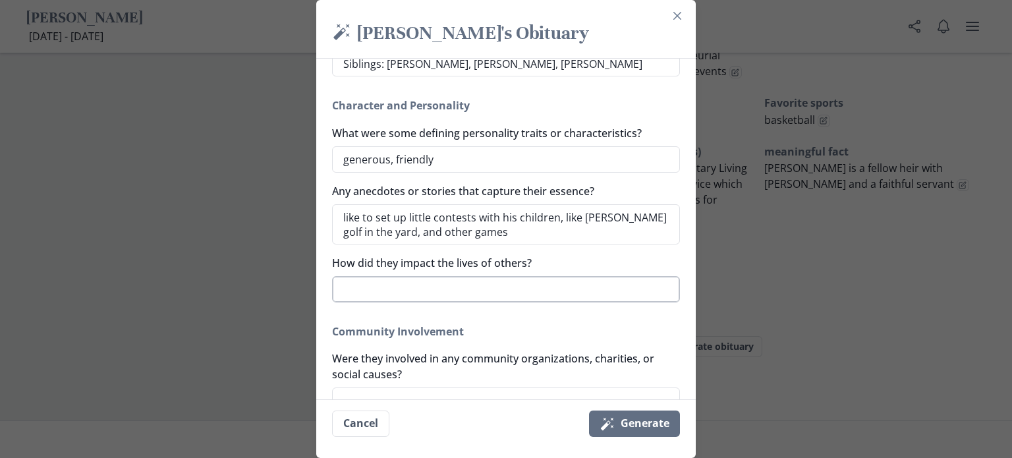
click at [343, 283] on textarea "How did they impact the lives of others?" at bounding box center [506, 289] width 348 height 26
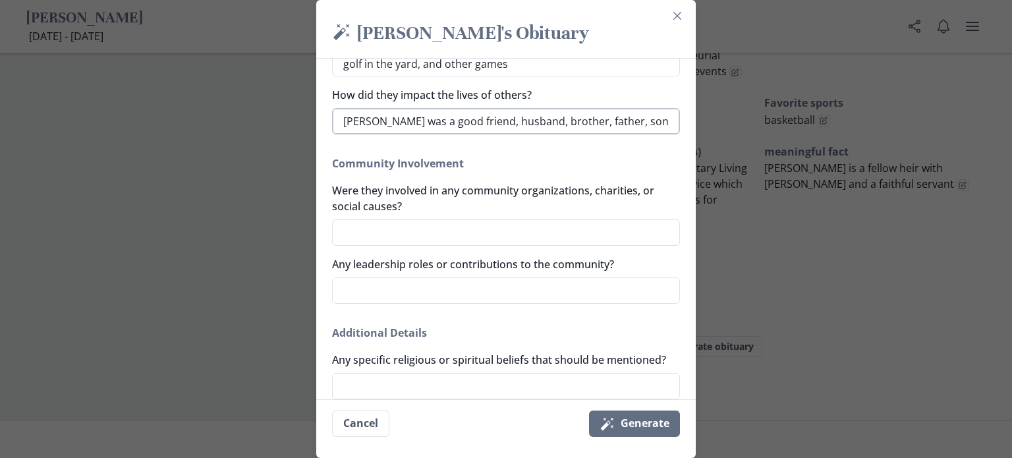
scroll to position [804, 0]
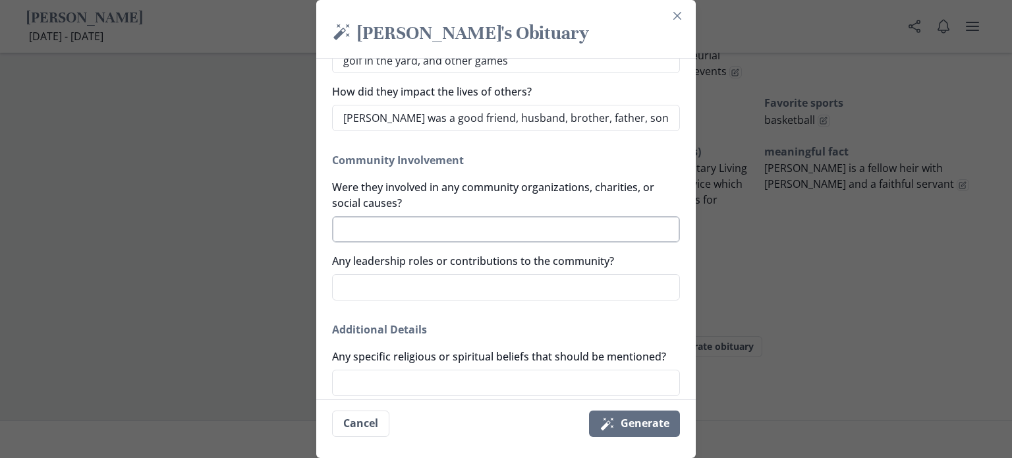
click at [339, 228] on textarea "Were they involved in any community organizations, charities, or social causes?" at bounding box center [506, 229] width 348 height 26
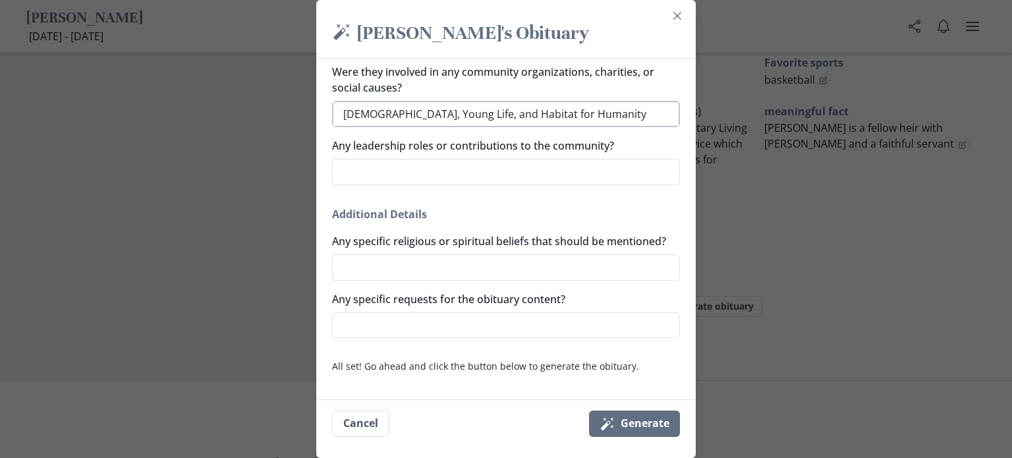
scroll to position [1108, 0]
click at [644, 421] on button "Magic wand Generate" at bounding box center [634, 423] width 91 height 26
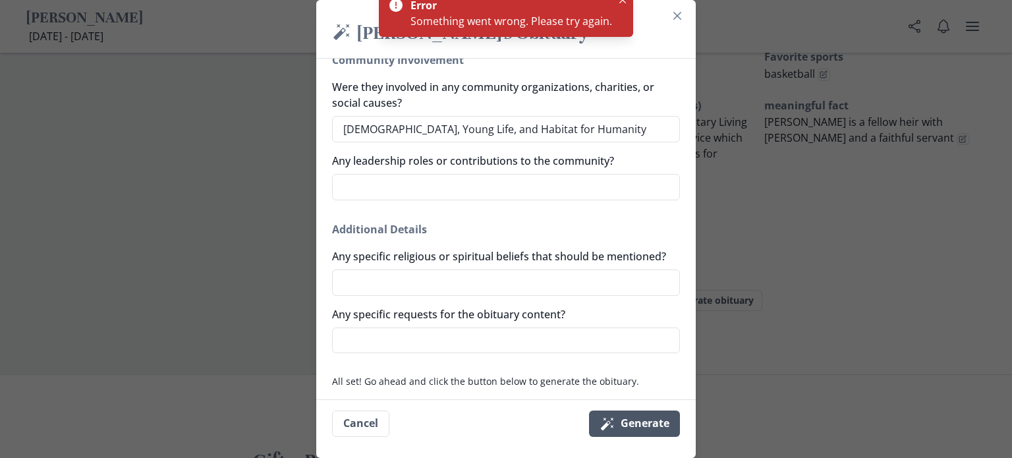
scroll to position [920, 0]
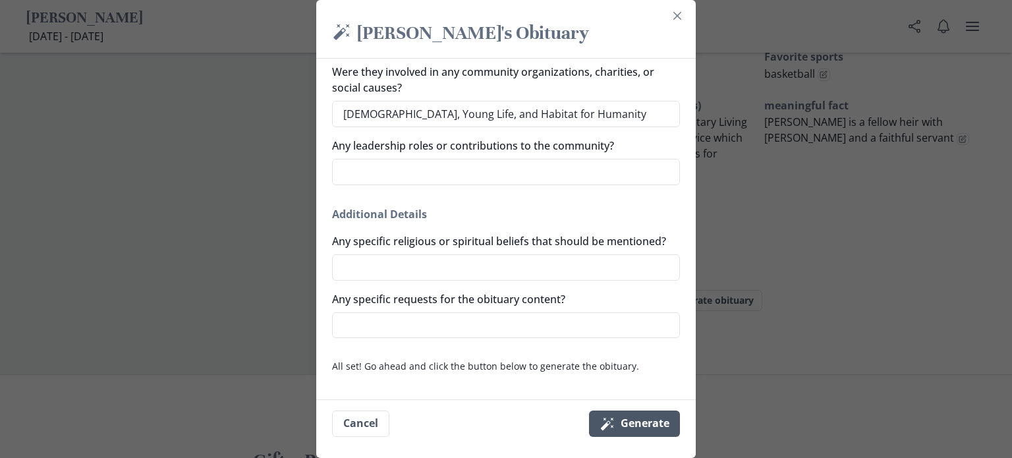
click at [634, 427] on button "Magic wand Generate" at bounding box center [634, 423] width 91 height 26
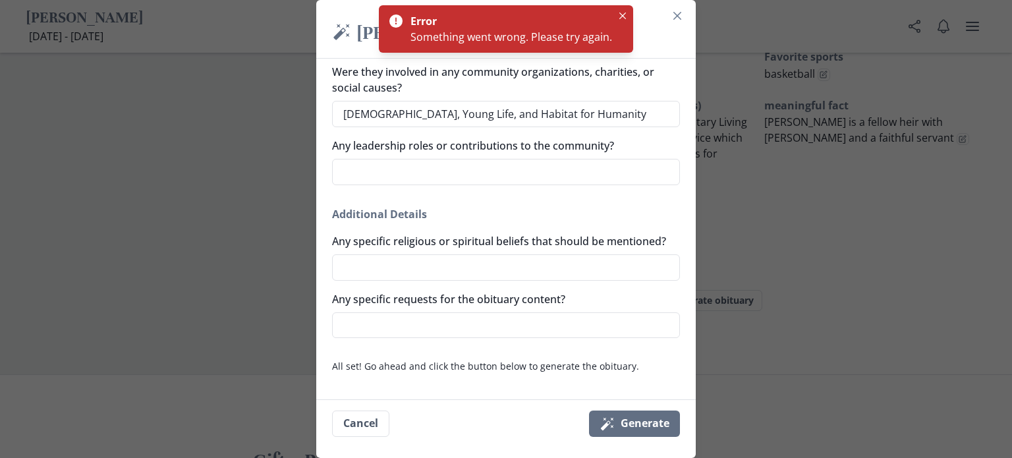
click at [428, 22] on div "Error" at bounding box center [508, 21] width 196 height 16
click at [623, 422] on button "Magic wand Generate" at bounding box center [634, 423] width 91 height 26
click at [679, 18] on icon "Close" at bounding box center [677, 16] width 8 height 8
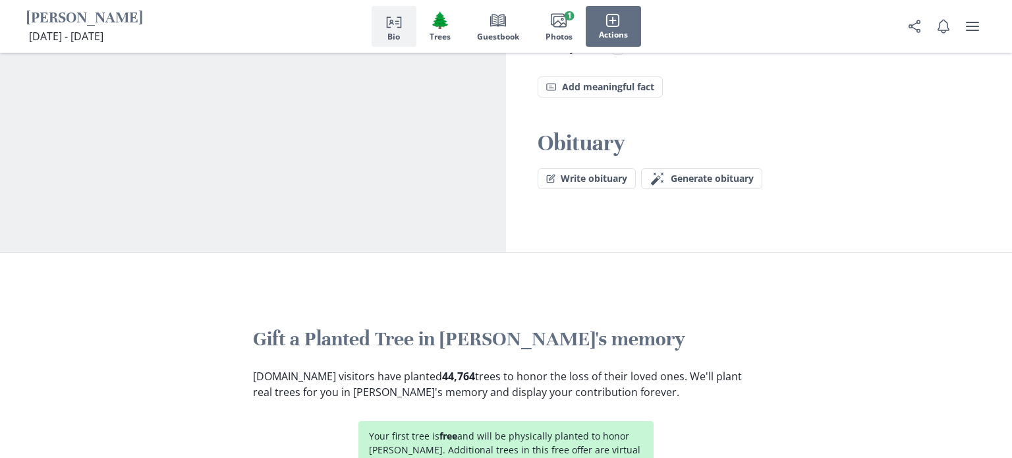
scroll to position [1154, 0]
